Goal: Book appointment/travel/reservation

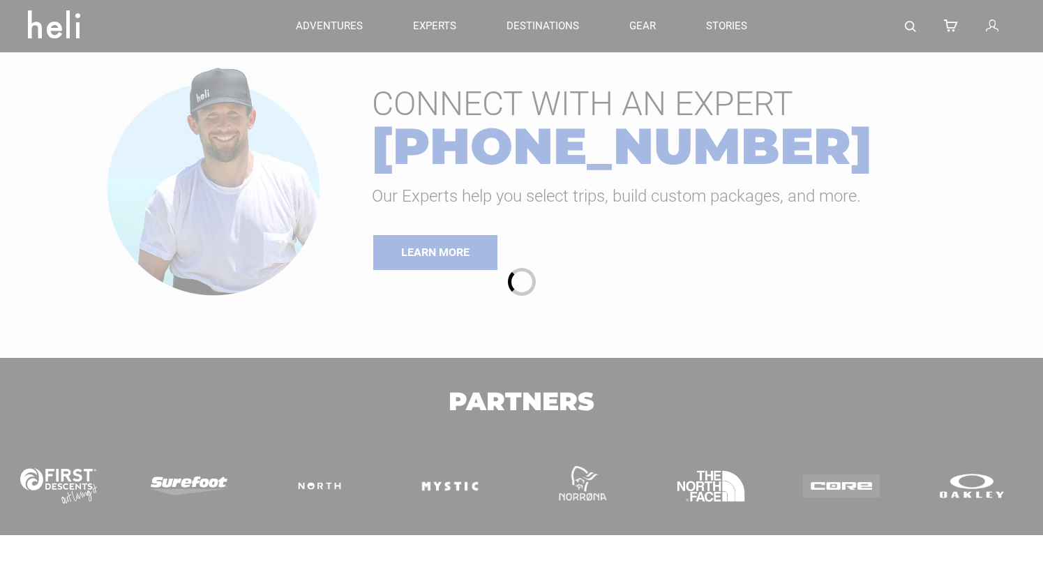
type input "Heli Skiing"
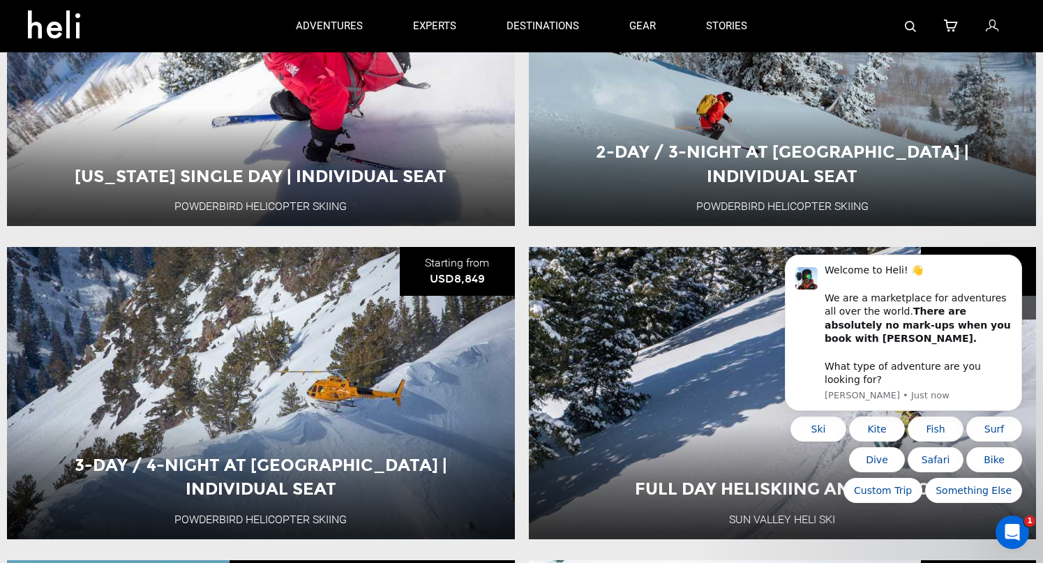
scroll to position [1863, 0]
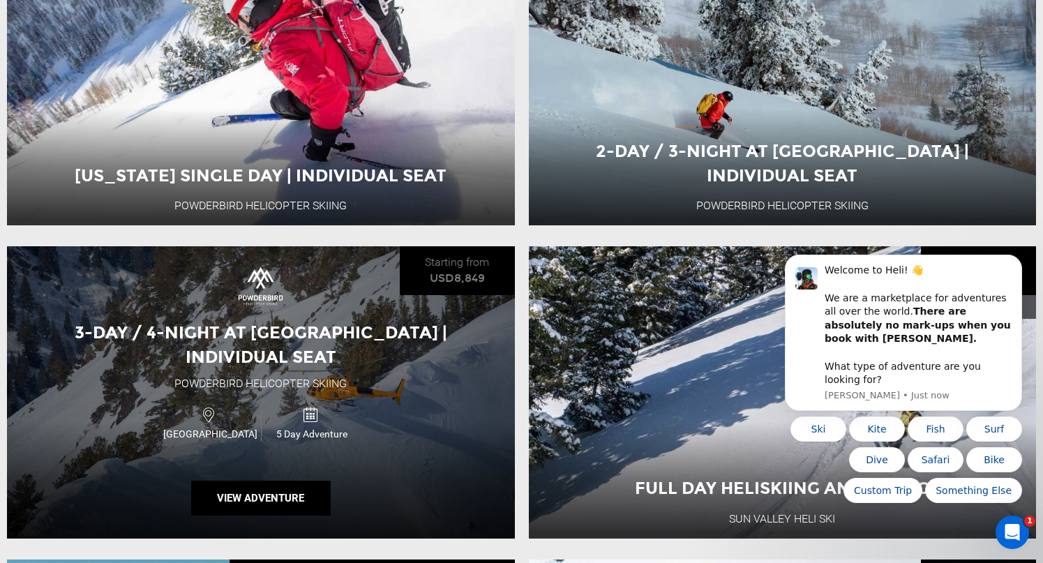
click at [301, 356] on div "3-Day / 4-Night at [GEOGRAPHIC_DATA] | Individual Seat" at bounding box center [261, 345] width 508 height 48
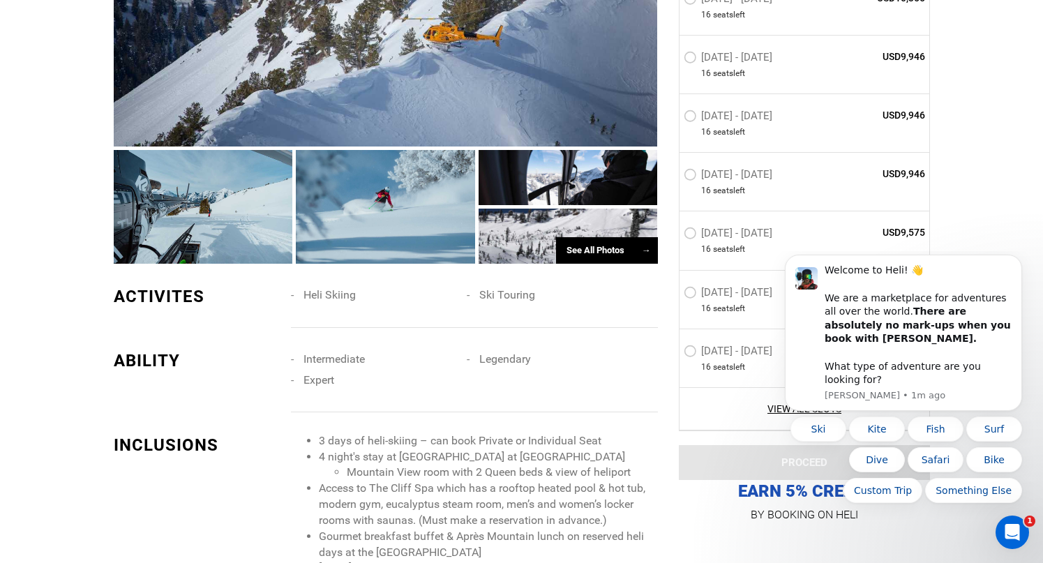
scroll to position [1141, 0]
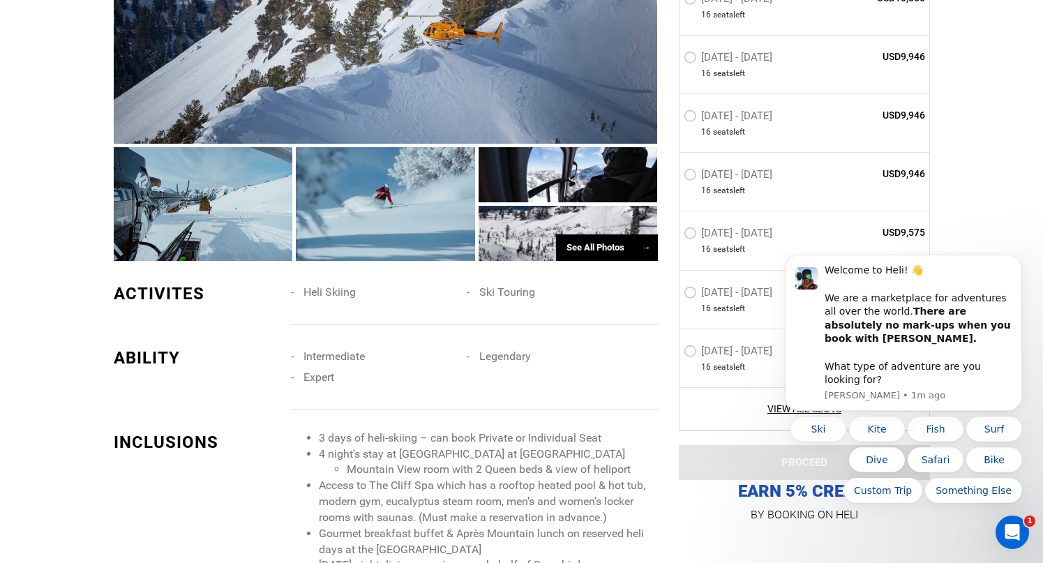
click at [508, 349] on span "Legendary" at bounding box center [505, 355] width 52 height 13
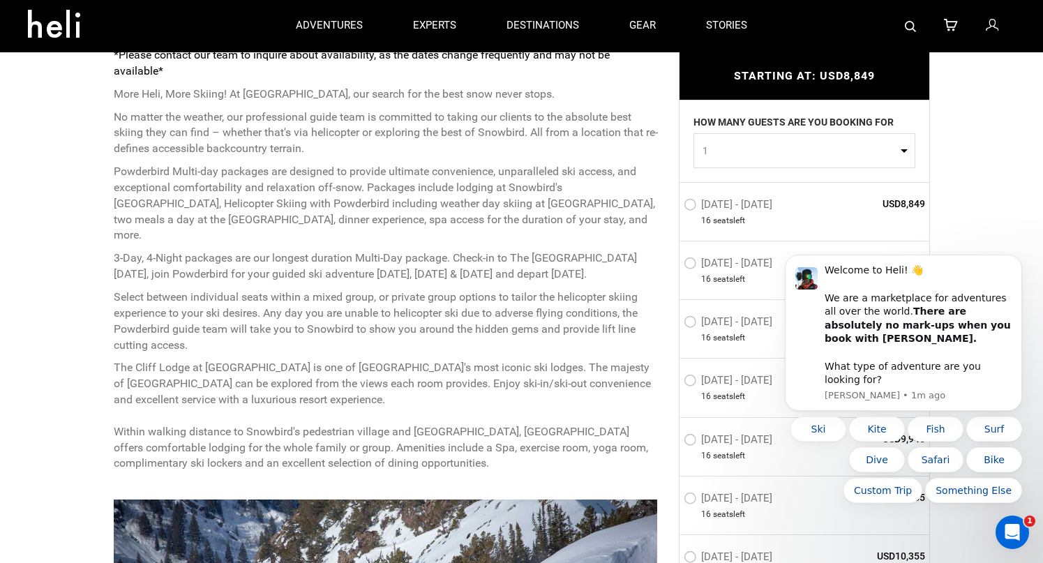
scroll to position [559, 0]
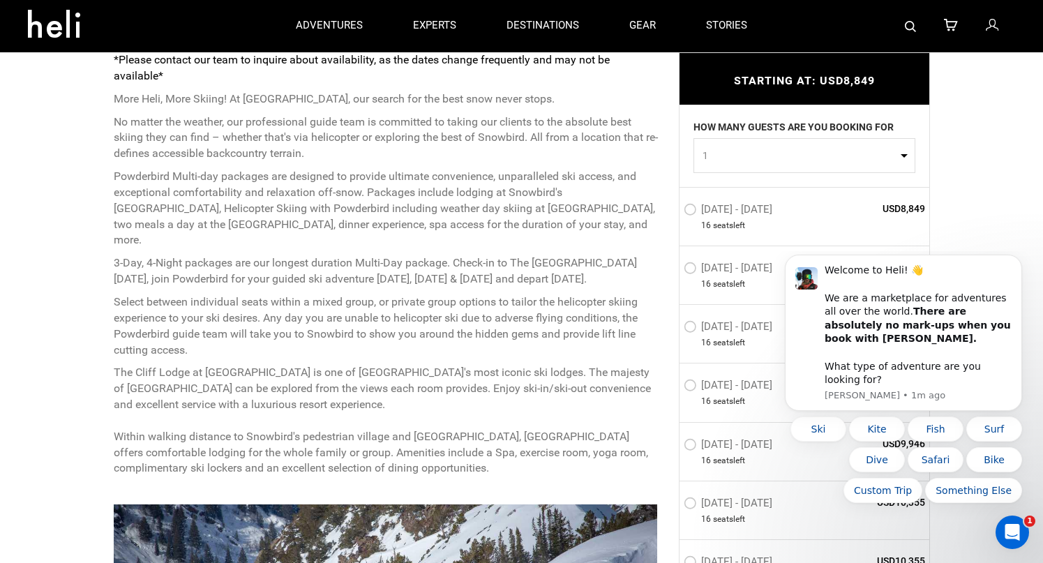
click at [785, 151] on span "1" at bounding box center [799, 156] width 195 height 14
click at [721, 212] on link "2" at bounding box center [804, 214] width 220 height 25
select select "2"
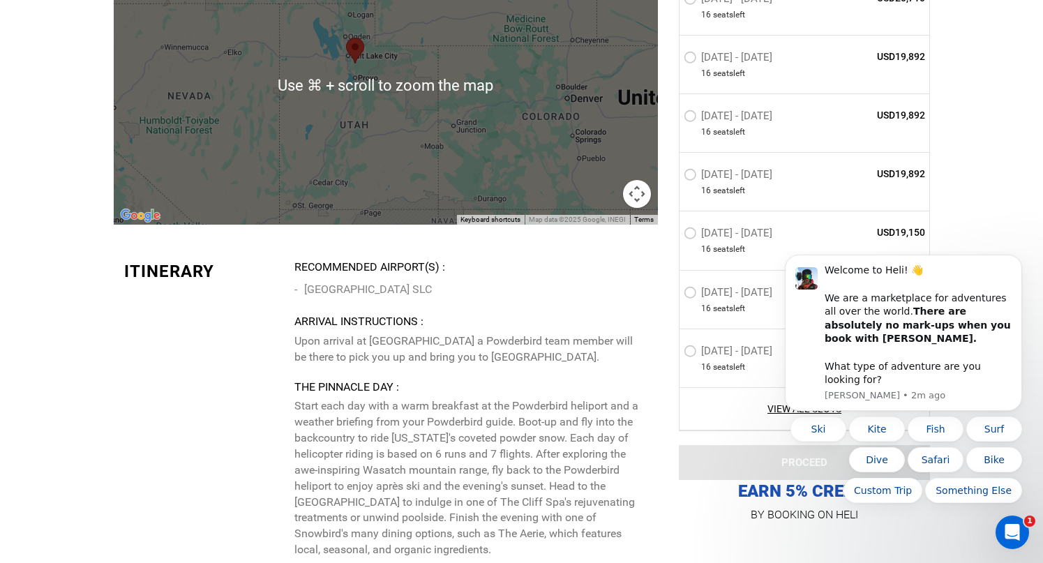
scroll to position [3102, 0]
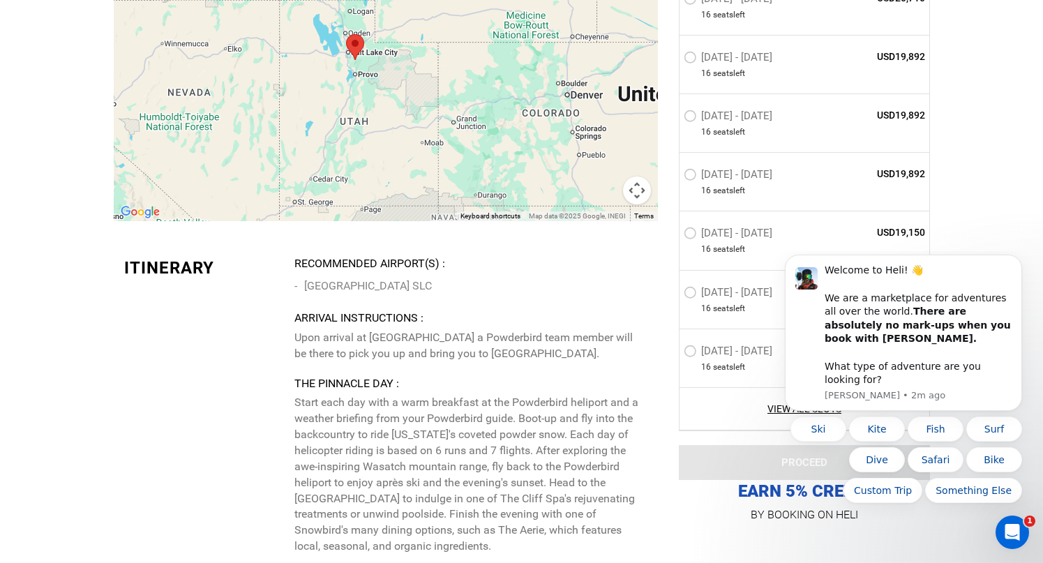
drag, startPoint x: 555, startPoint y: 337, endPoint x: 616, endPoint y: 337, distance: 60.7
click at [616, 337] on p "Upon arrival at [GEOGRAPHIC_DATA] a Powderbird team member will be there to pic…" at bounding box center [470, 346] width 352 height 32
copy p "[PERSON_NAME]."
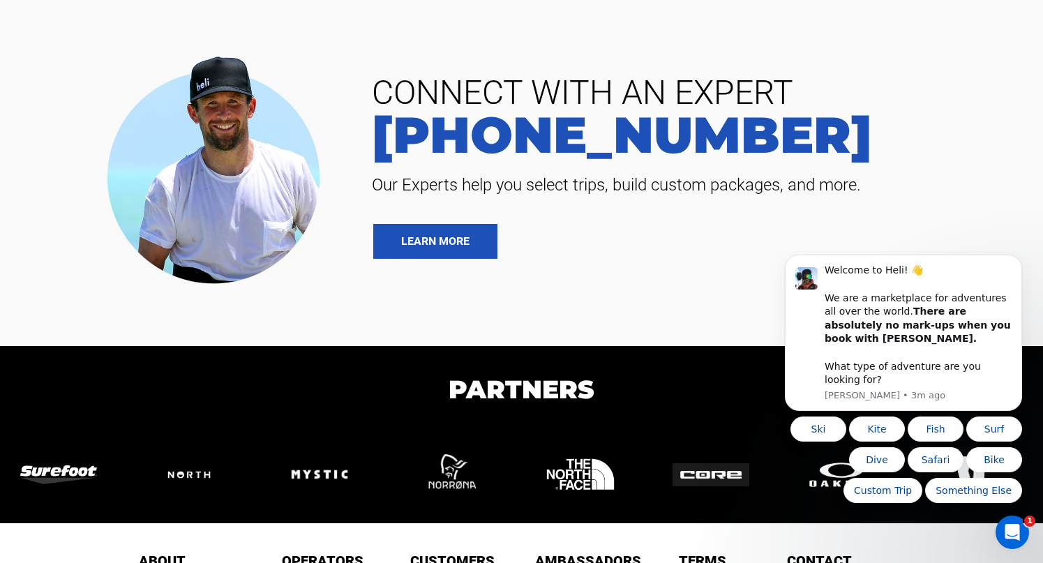
scroll to position [4716, 0]
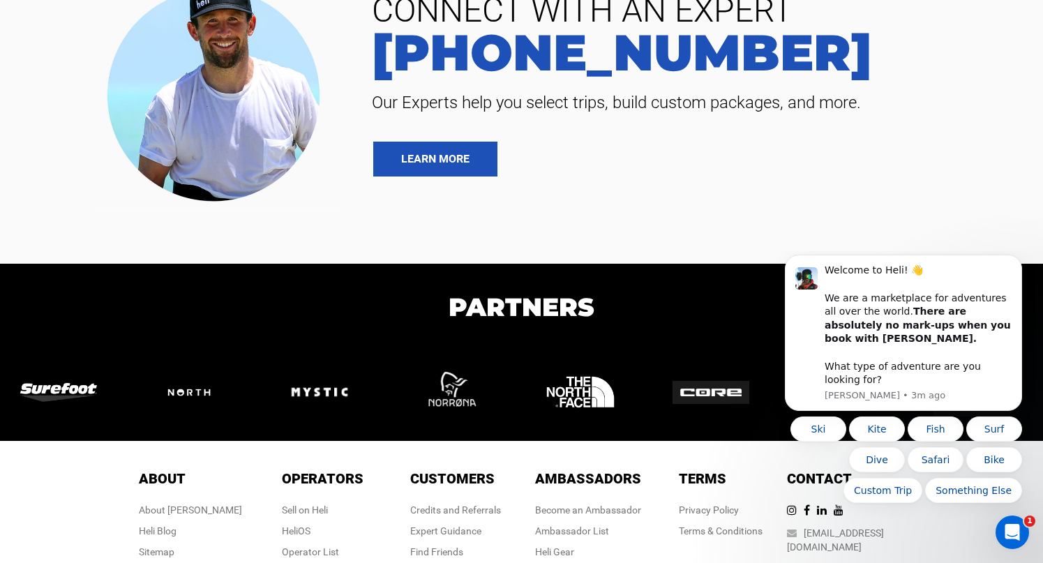
type input "Heli Skiing"
